Goal: Transaction & Acquisition: Purchase product/service

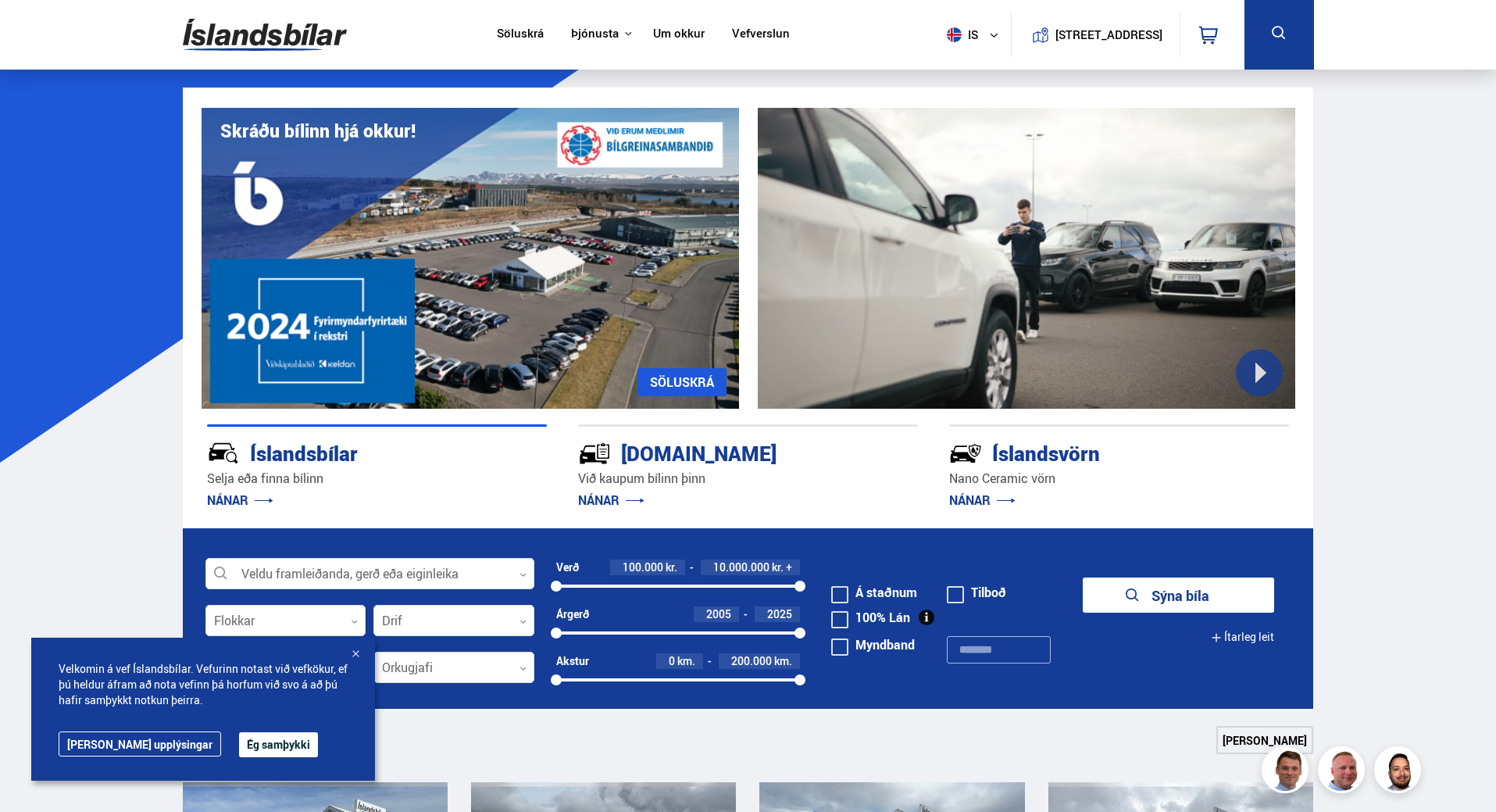
click at [239, 747] on button "Ég samþykki" at bounding box center [279, 744] width 79 height 25
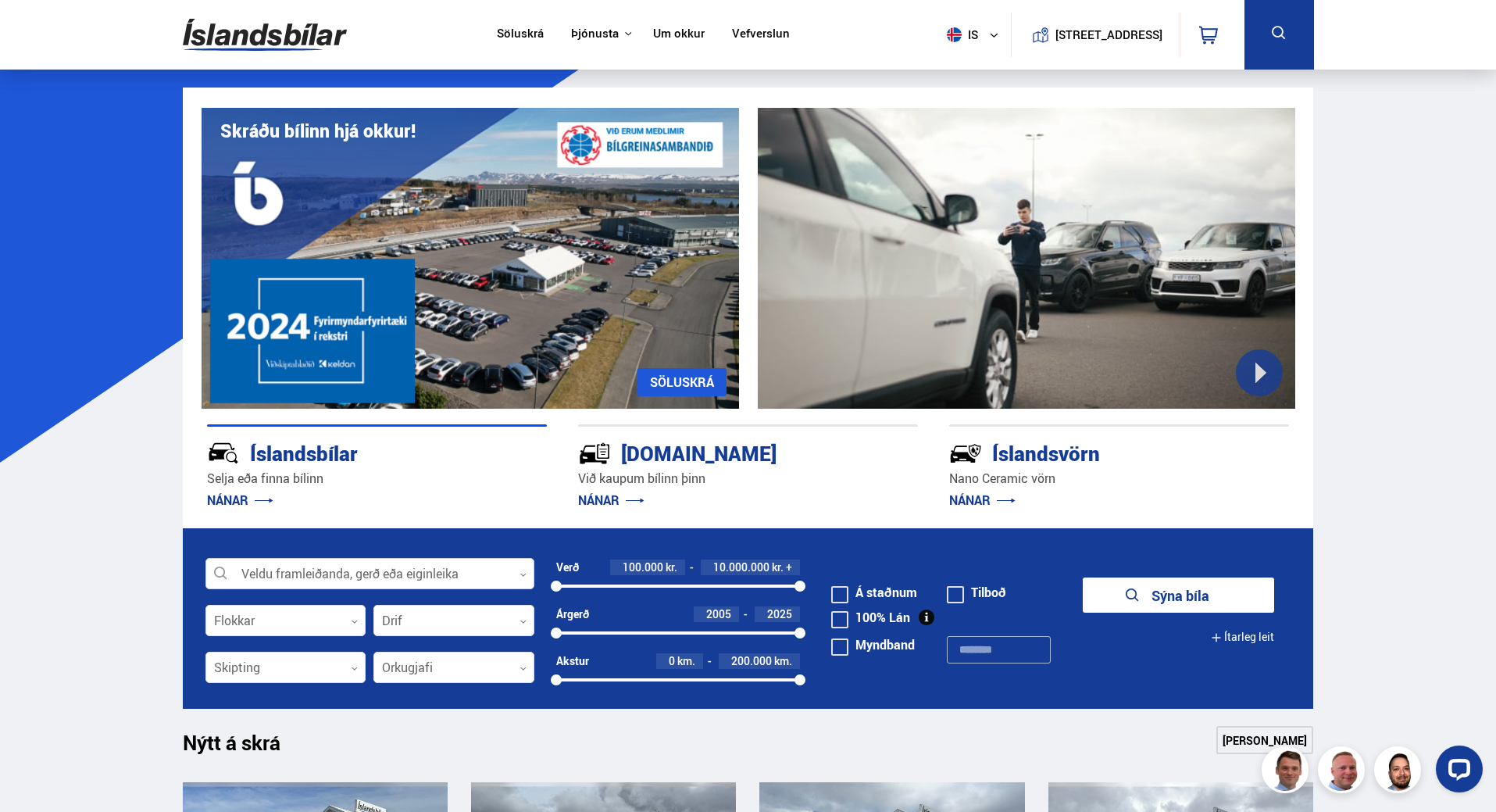
click at [274, 581] on div at bounding box center [370, 574] width 329 height 31
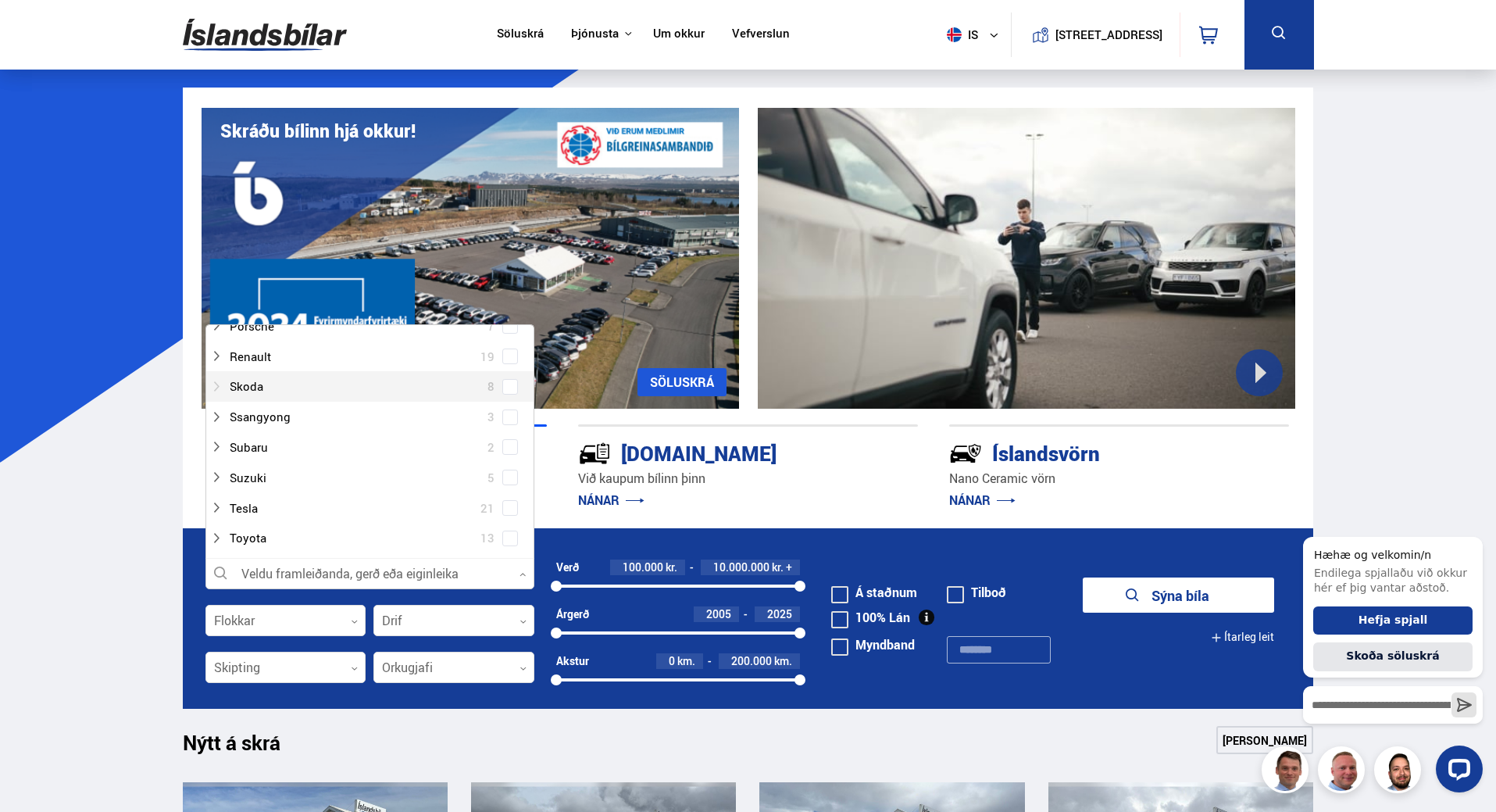
scroll to position [781, 0]
click at [507, 401] on span at bounding box center [510, 403] width 7 height 7
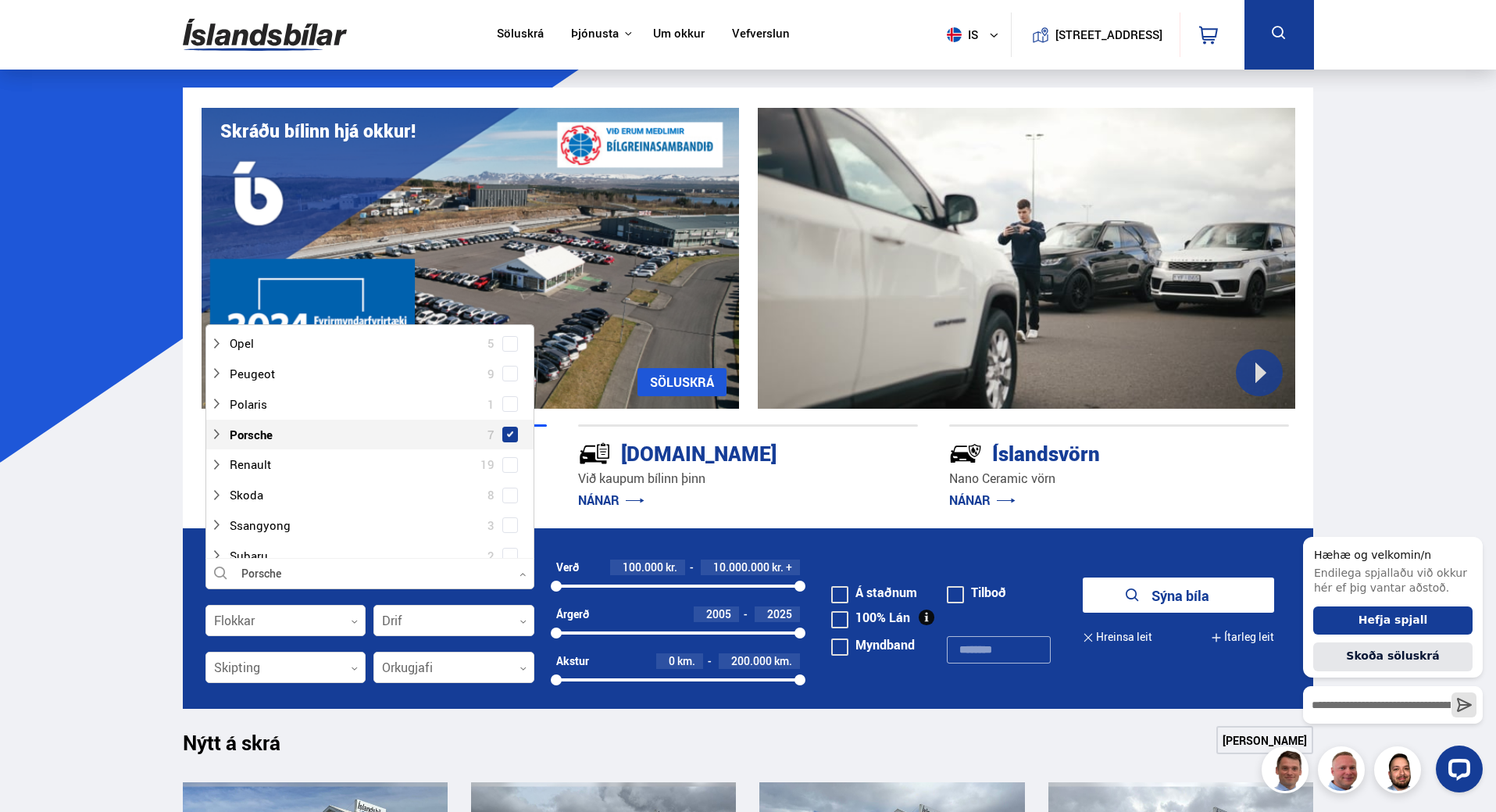
scroll to position [812, 0]
click at [264, 623] on div at bounding box center [286, 621] width 161 height 31
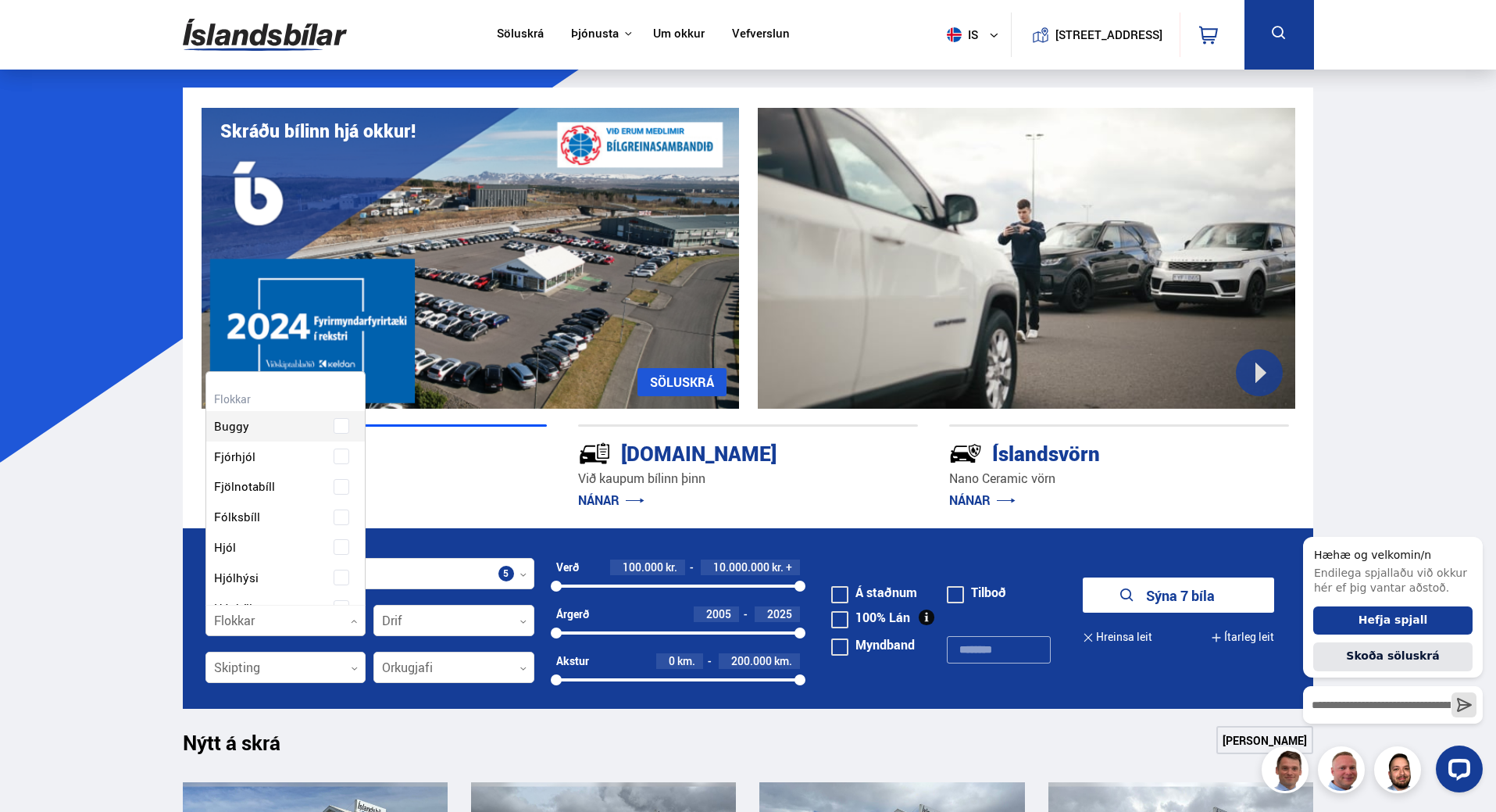
scroll to position [233, 155]
click at [1155, 602] on button "Sýna 7 bíla" at bounding box center [1179, 594] width 191 height 35
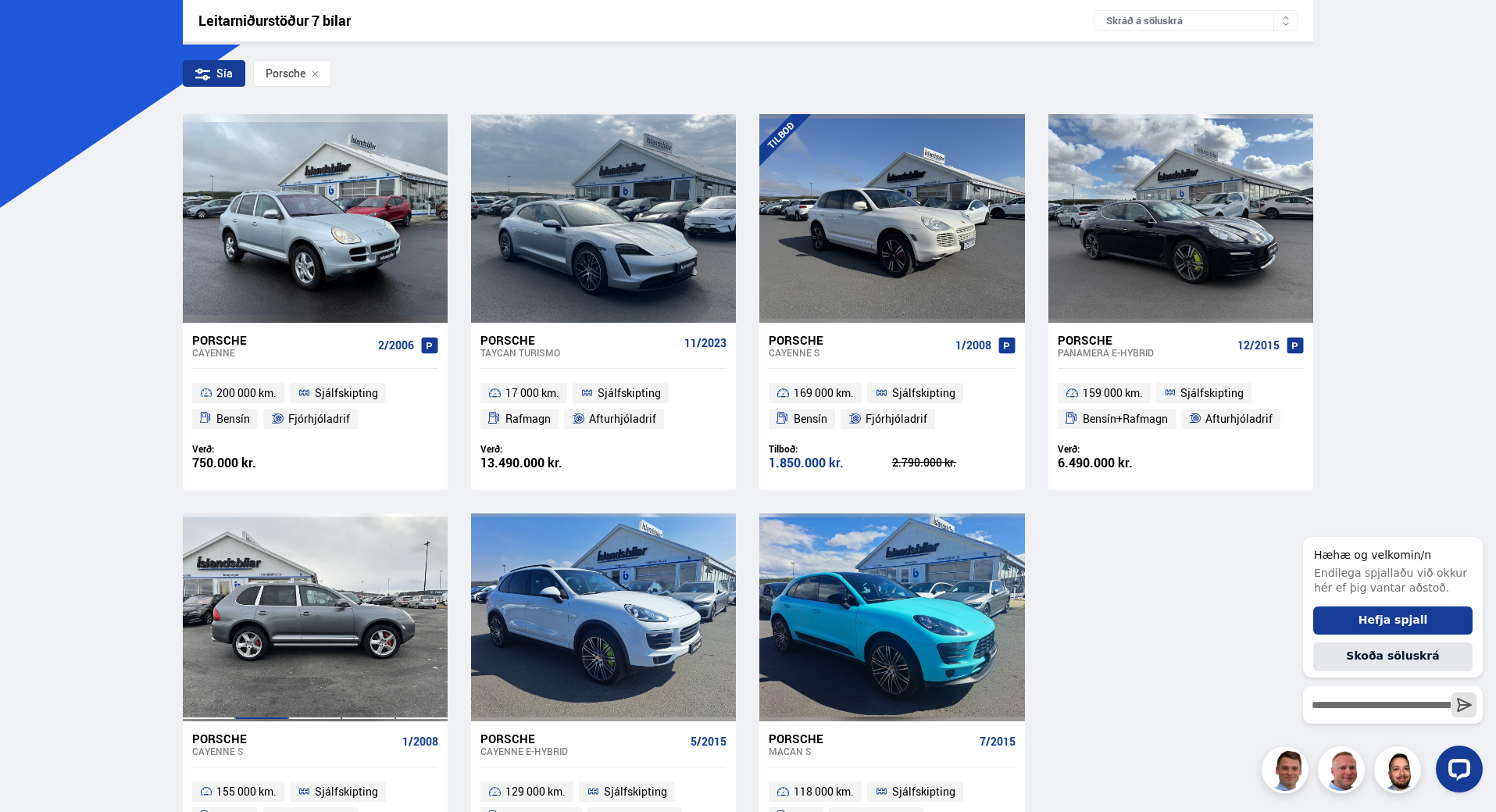
scroll to position [234, 0]
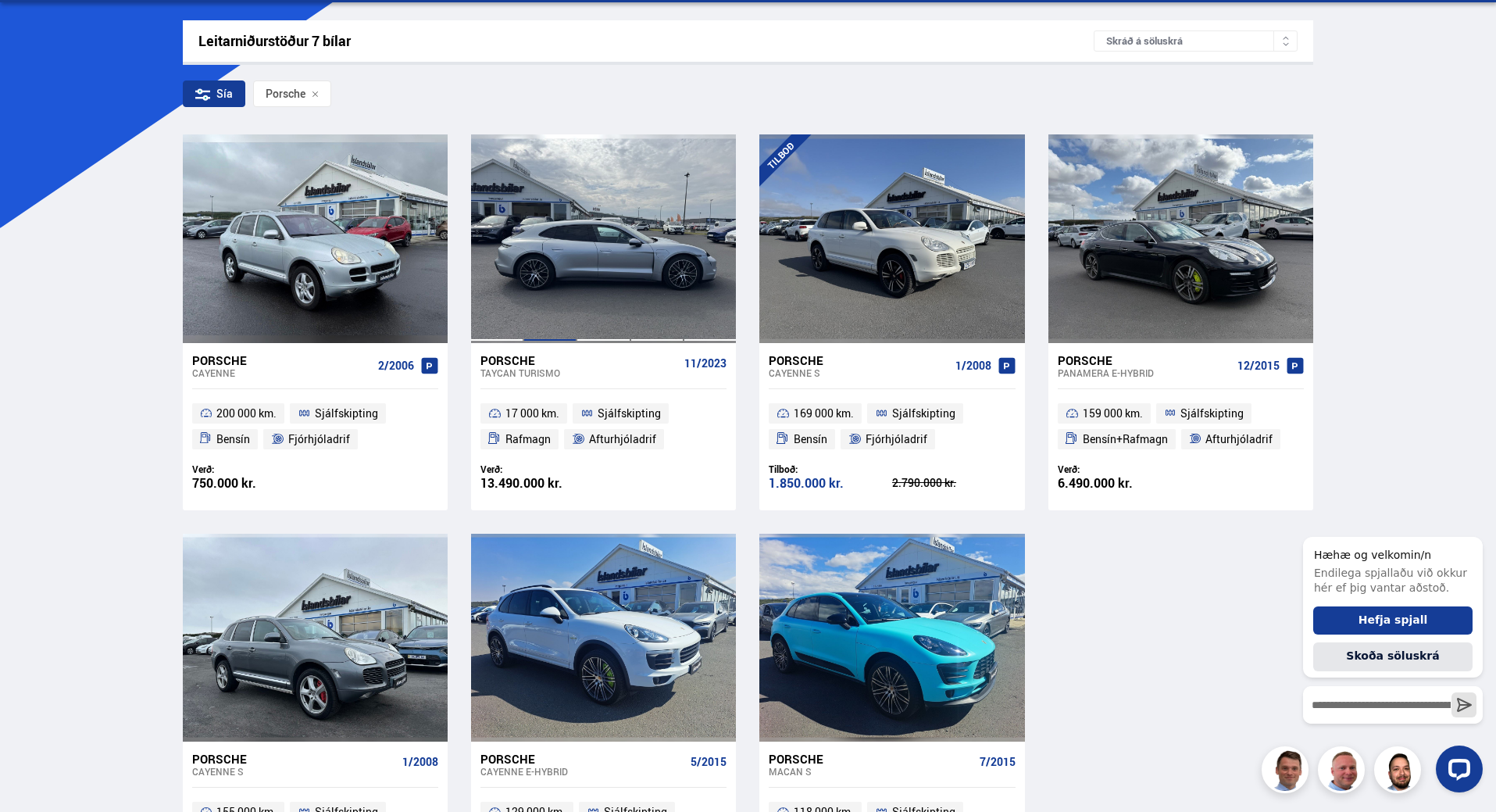
click at [578, 281] on div at bounding box center [604, 238] width 266 height 208
